Goal: Information Seeking & Learning: Learn about a topic

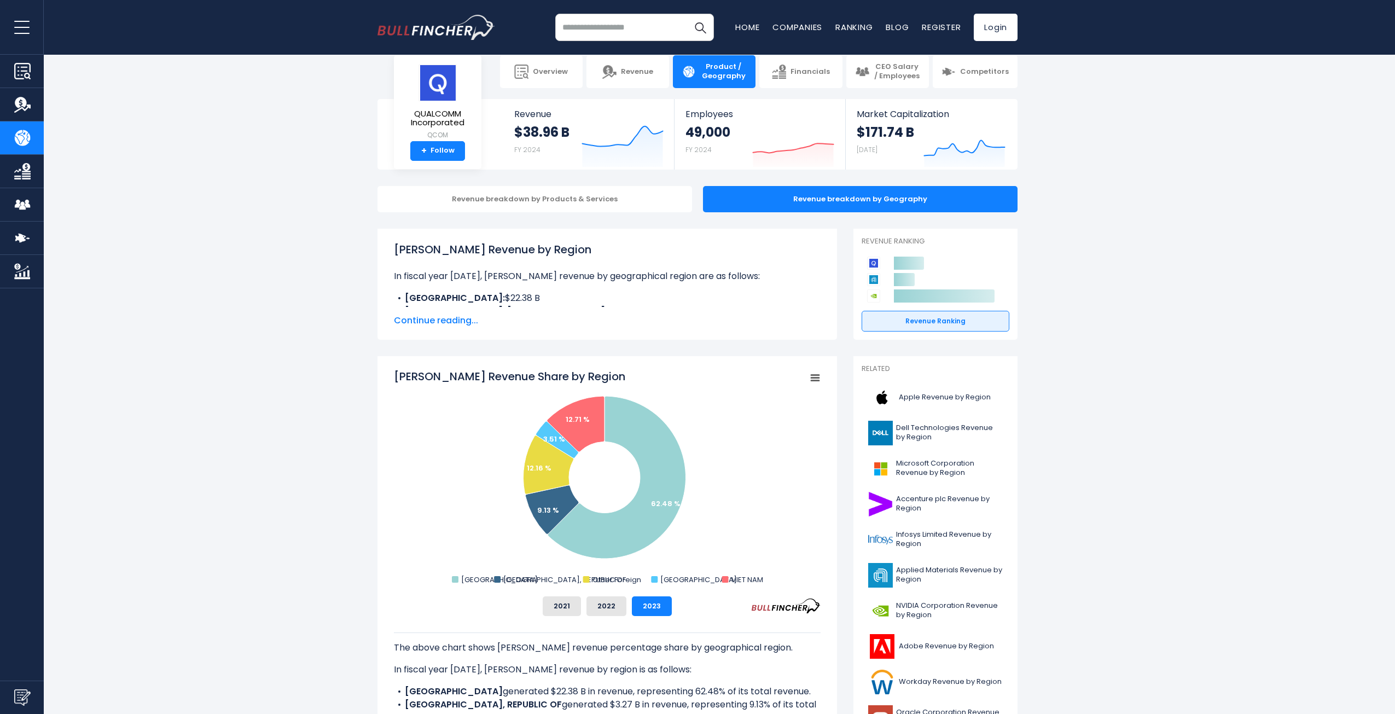
scroll to position [16, 0]
click at [444, 319] on span "Continue reading..." at bounding box center [607, 319] width 427 height 13
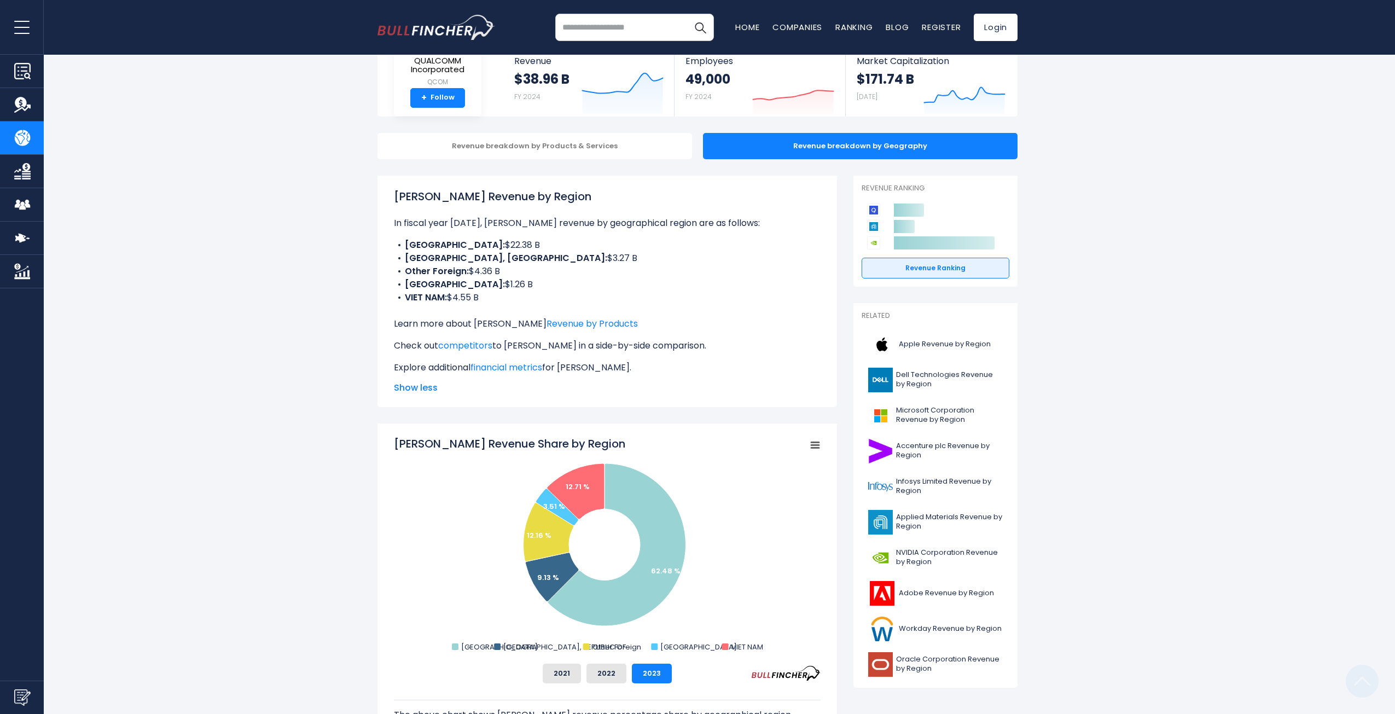
scroll to position [0, 0]
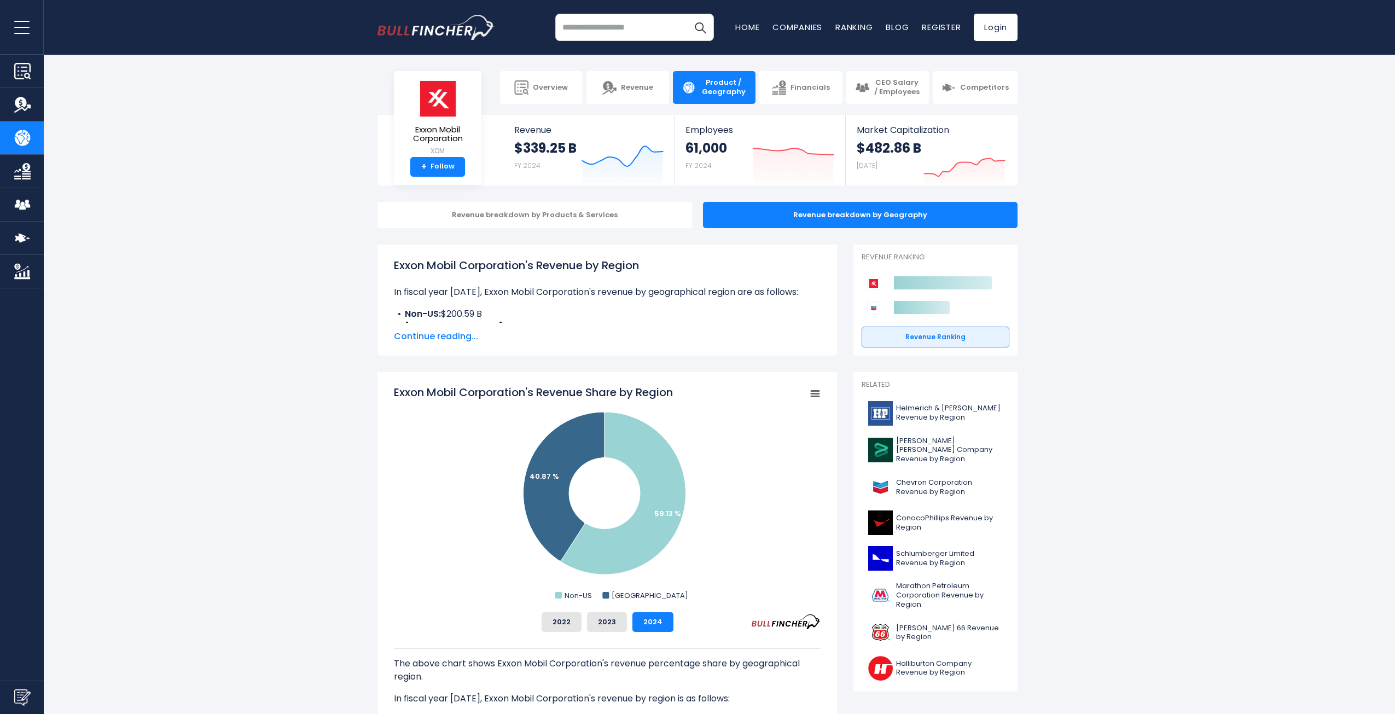
click at [449, 333] on span "Continue reading..." at bounding box center [607, 336] width 427 height 13
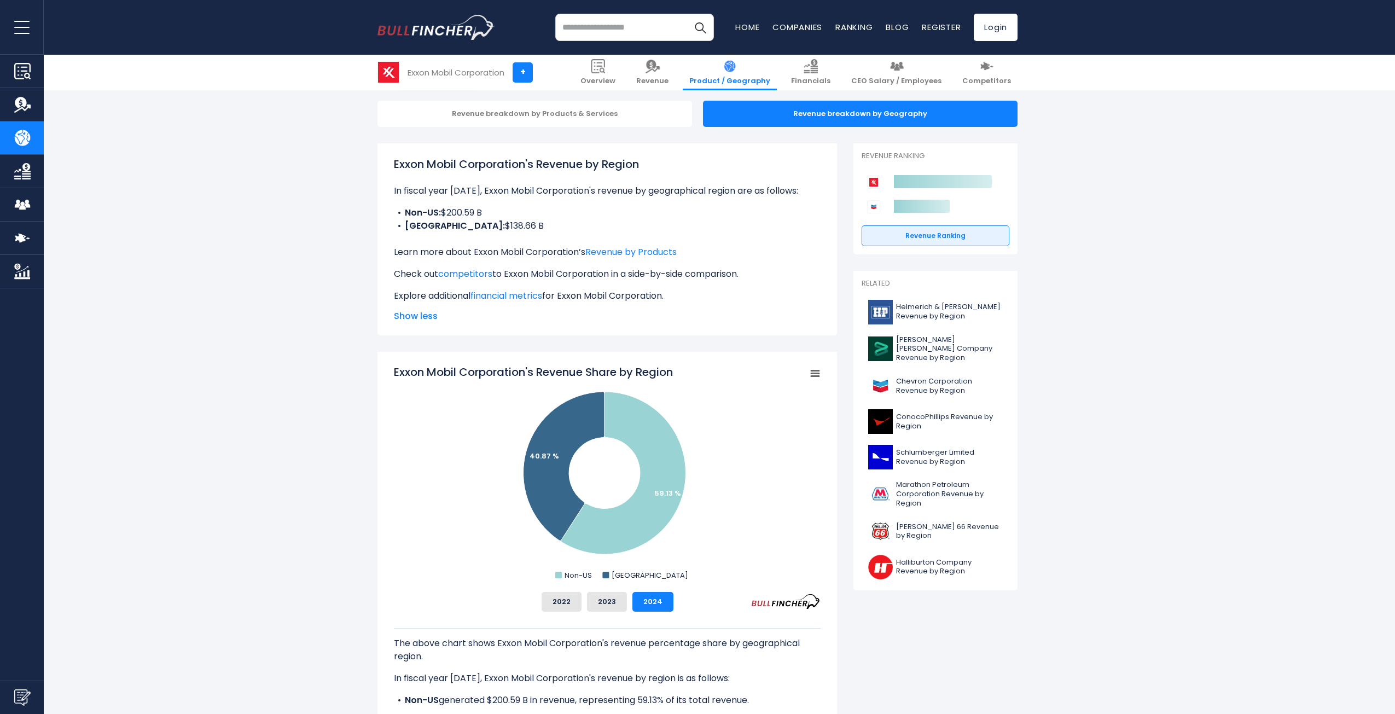
scroll to position [88, 0]
